Goal: Navigation & Orientation: Find specific page/section

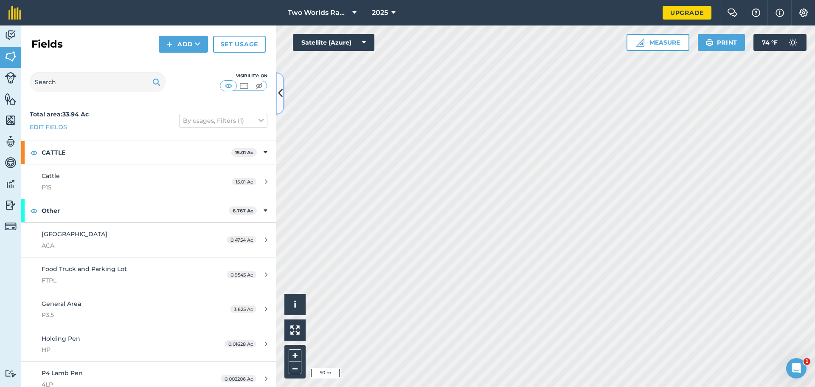
click at [281, 93] on icon at bounding box center [280, 93] width 5 height 15
